Goal: Task Accomplishment & Management: Use online tool/utility

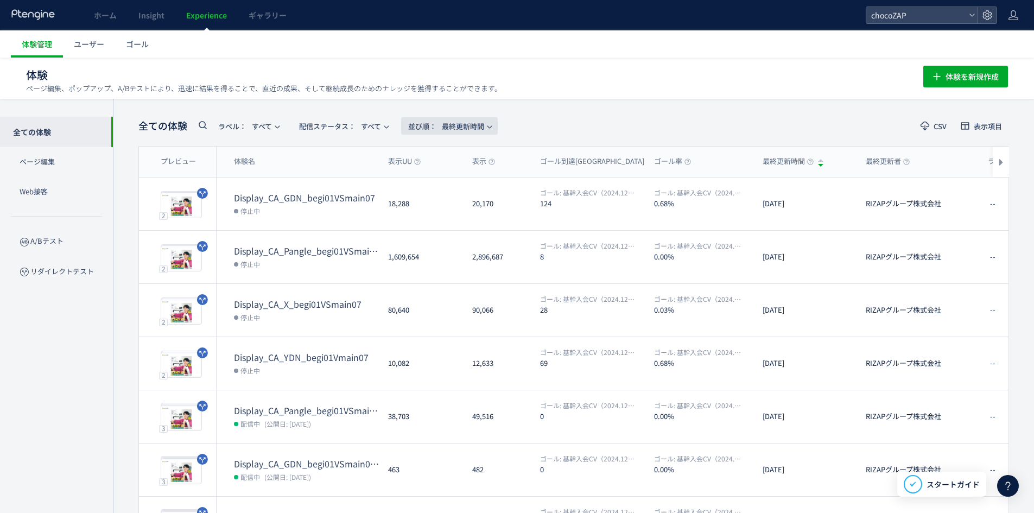
click at [484, 130] on span "並び順： 最終更新時間" at bounding box center [446, 126] width 76 height 18
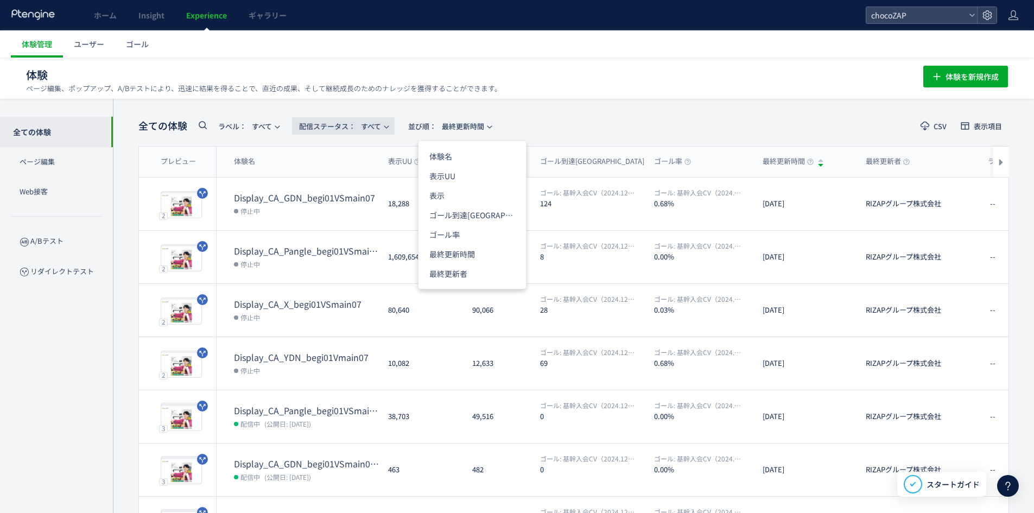
click at [353, 129] on span "配信ステータス​：" at bounding box center [327, 126] width 56 height 10
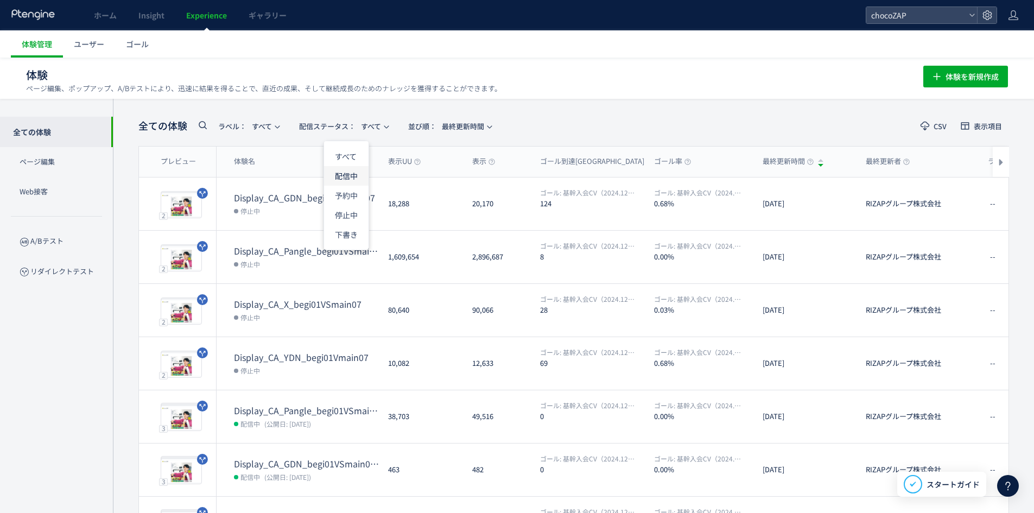
click at [342, 176] on li "配信中" at bounding box center [346, 176] width 45 height 20
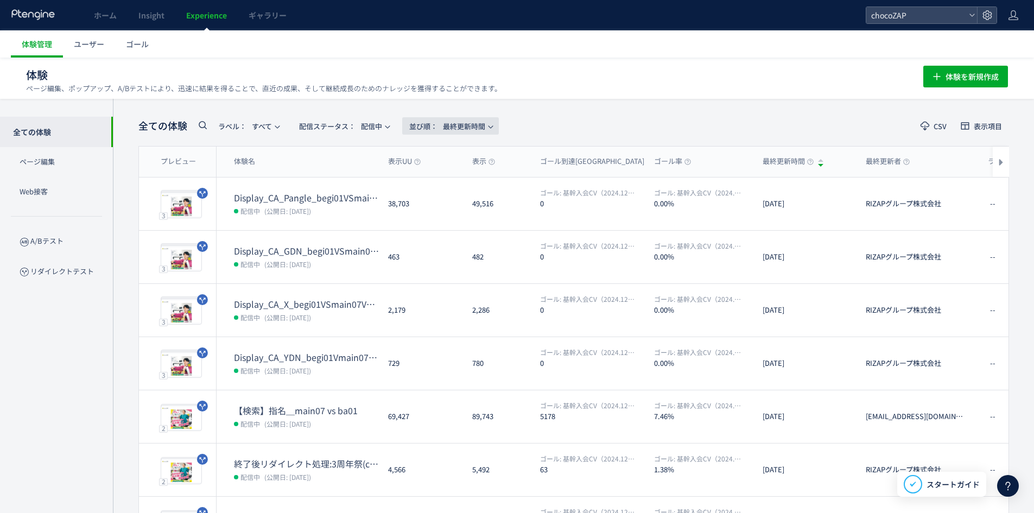
click at [485, 122] on span "並び順： 最終更新時間" at bounding box center [447, 126] width 76 height 18
click at [580, 122] on header "全ての体験 ラベル： すべて 配信ステータス​： 配信中 並び順： 最終更新時間 CSV 表示項目" at bounding box center [573, 126] width 871 height 22
click at [371, 123] on span "配信ステータス​： 配信中" at bounding box center [340, 126] width 83 height 18
click at [589, 122] on header "全ての体験 ラベル： すべて 配信ステータス​： 配信中 並び順： 最終更新時間 CSV 表示項目" at bounding box center [573, 126] width 871 height 22
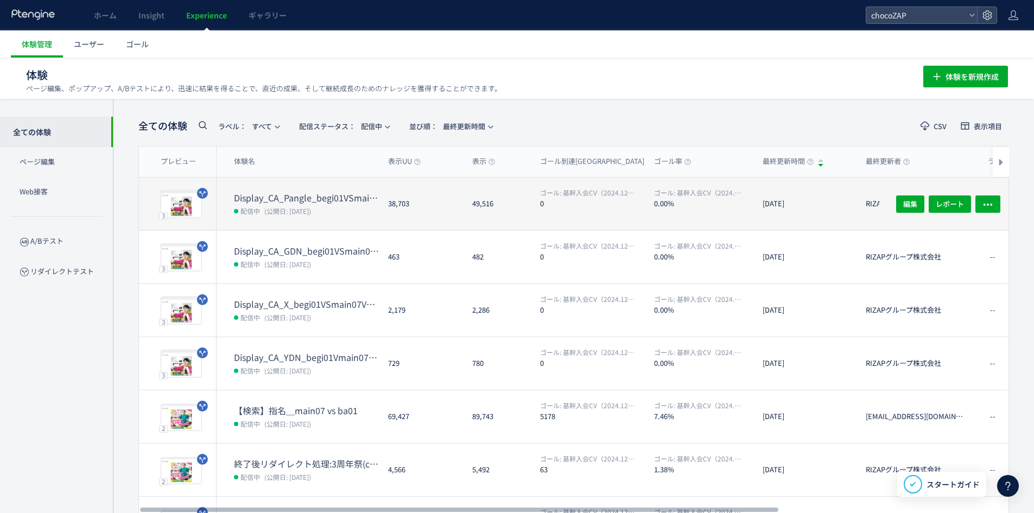
click at [256, 209] on span "配信中" at bounding box center [251, 210] width 20 height 11
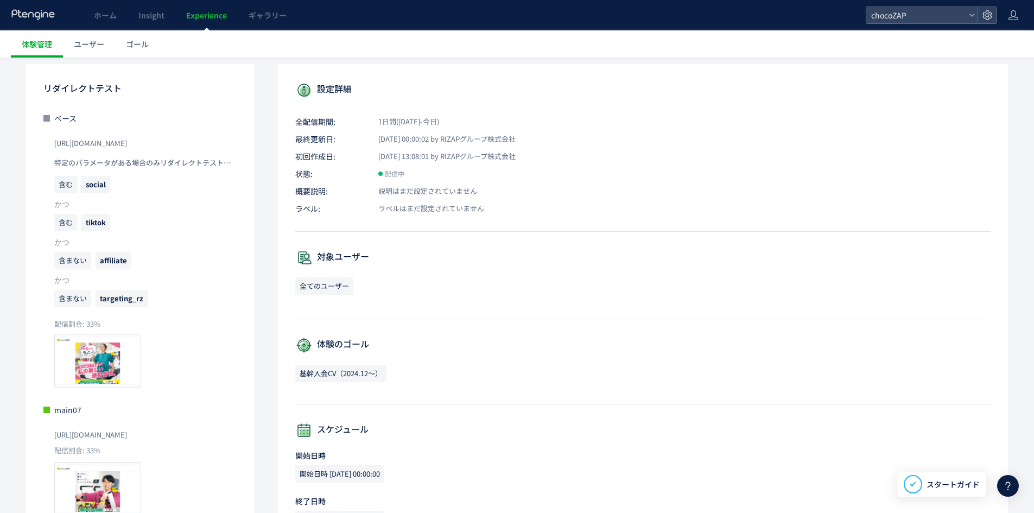
scroll to position [163, 0]
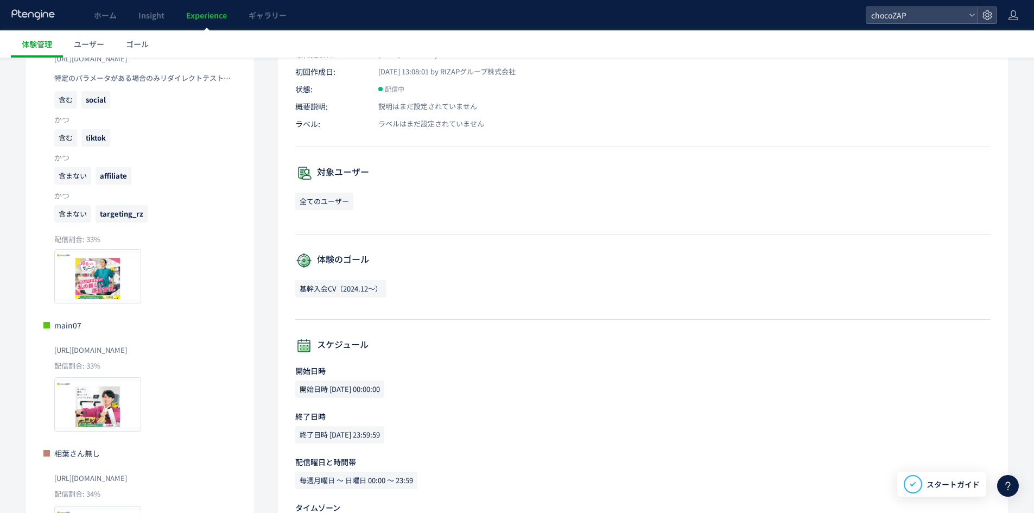
drag, startPoint x: 170, startPoint y: 353, endPoint x: 192, endPoint y: 442, distance: 91.3
click at [85, 355] on div "[URL][DOMAIN_NAME]" at bounding box center [145, 349] width 182 height 24
drag, startPoint x: 194, startPoint y: 452, endPoint x: 184, endPoint y: 466, distance: 17.2
click at [194, 452] on p "相葉さん無し" at bounding box center [139, 453] width 193 height 11
drag, startPoint x: 182, startPoint y: 474, endPoint x: 33, endPoint y: 473, distance: 149.9
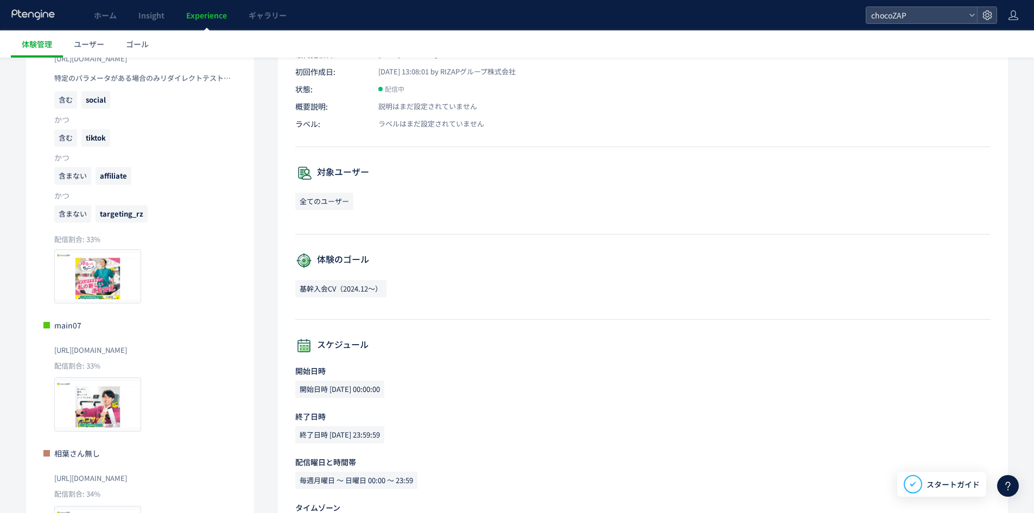
click at [33, 473] on div "リダイレクトテスト ベース [URL][DOMAIN_NAME] 特定のパラメータがある場合のみリダイレクトテストを実行 含む social かつ 含む ti…" at bounding box center [140, 277] width 228 height 596
copy span "[URL][DOMAIN_NAME]"
